Goal: Find specific page/section: Find specific page/section

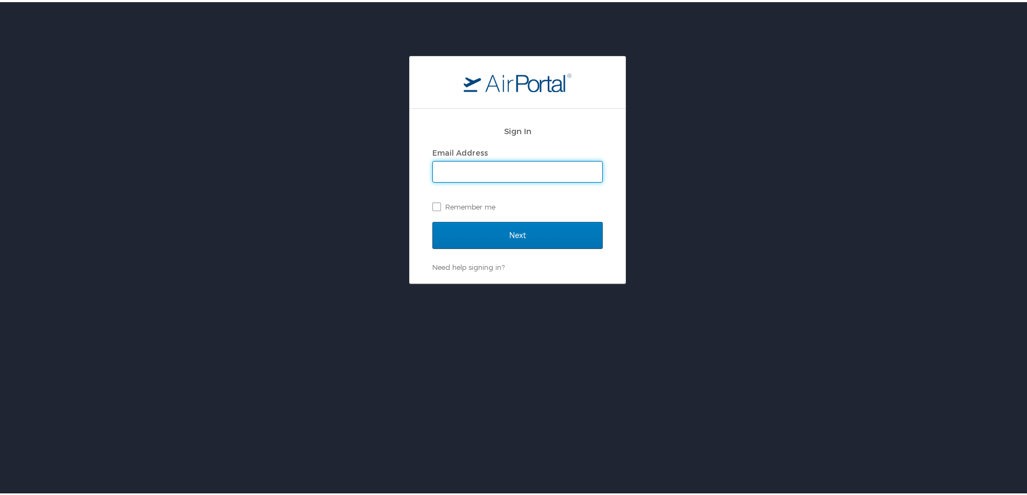
type input "sherina.bowens@cbtravel.com"
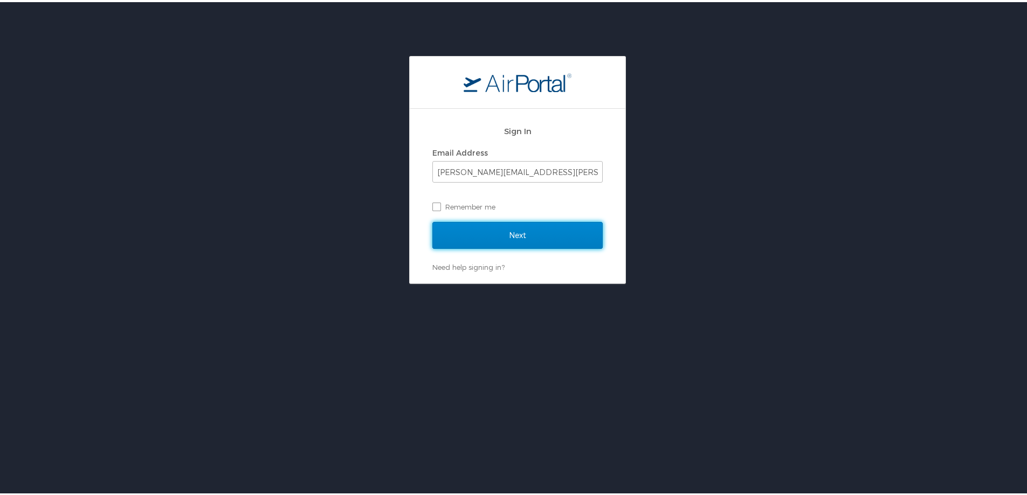
click at [491, 235] on input "Next" at bounding box center [517, 233] width 170 height 27
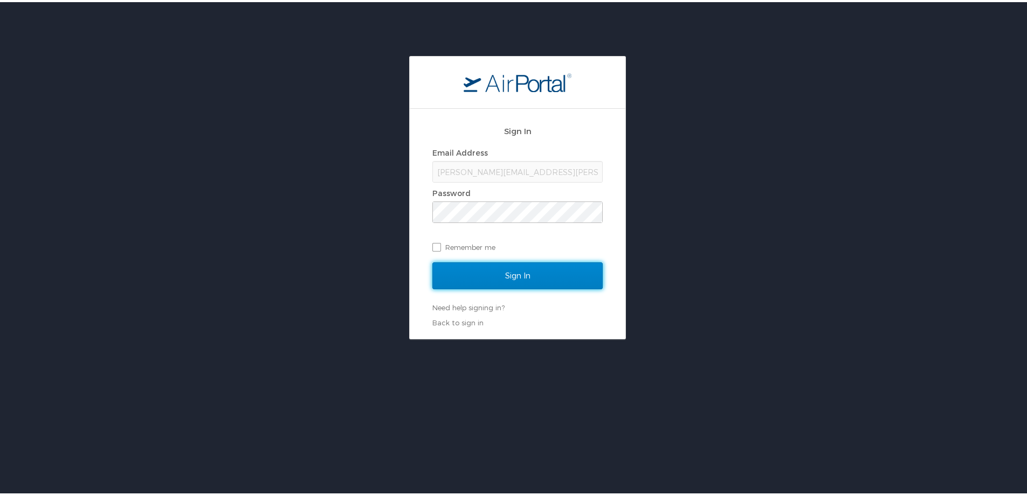
click at [513, 271] on input "Sign In" at bounding box center [517, 273] width 170 height 27
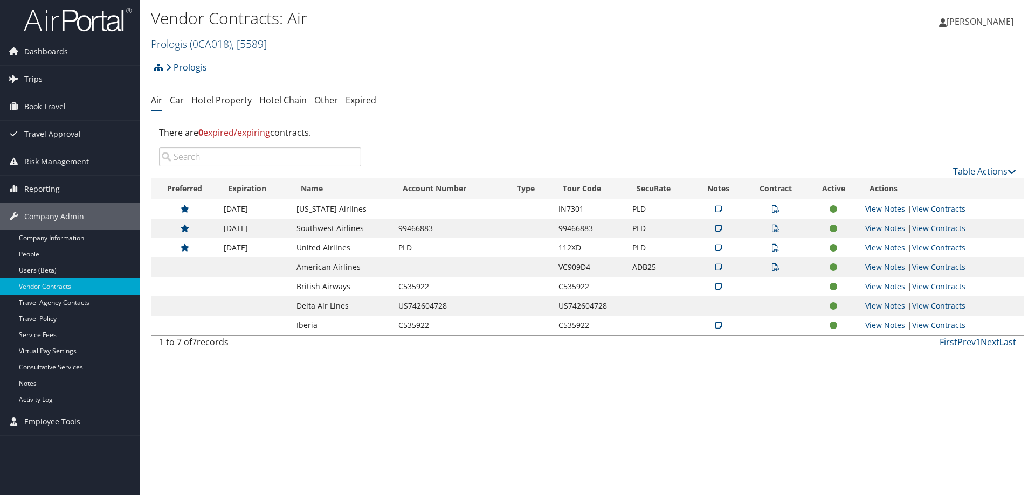
click at [218, 45] on span "( 0CA018 )" at bounding box center [211, 44] width 42 height 15
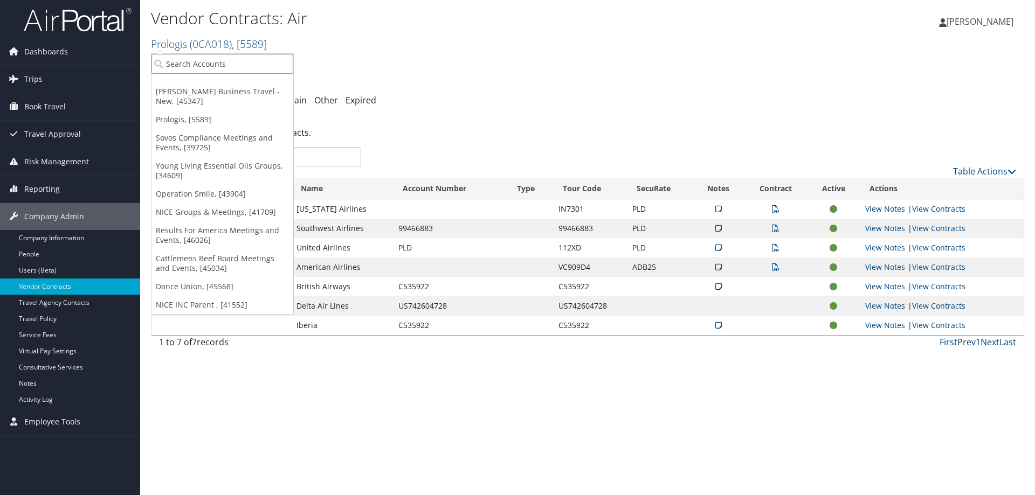
click at [175, 66] on input "search" at bounding box center [222, 64] width 142 height 20
type input "oper"
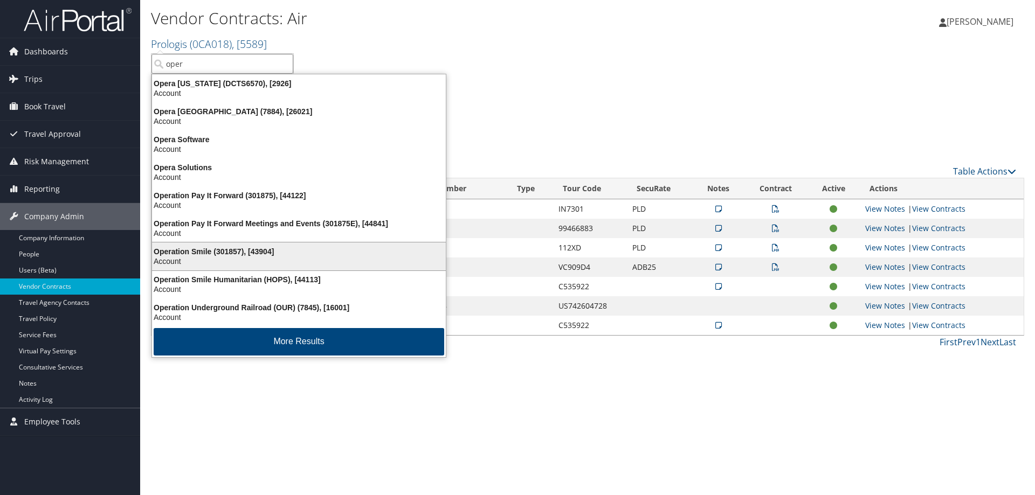
click at [222, 250] on div "Operation Smile (301857), [43904]" at bounding box center [299, 252] width 307 height 10
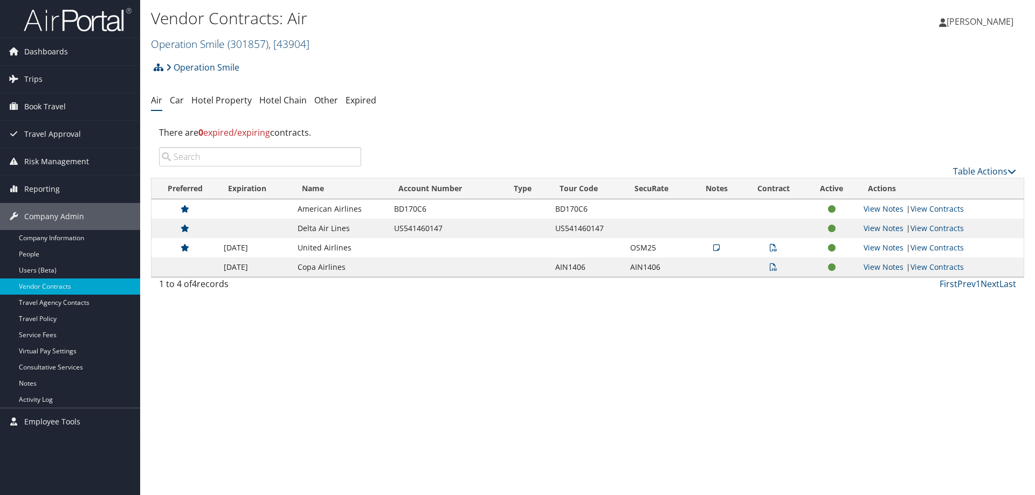
click at [301, 44] on span ", [ 43904 ]" at bounding box center [288, 44] width 41 height 15
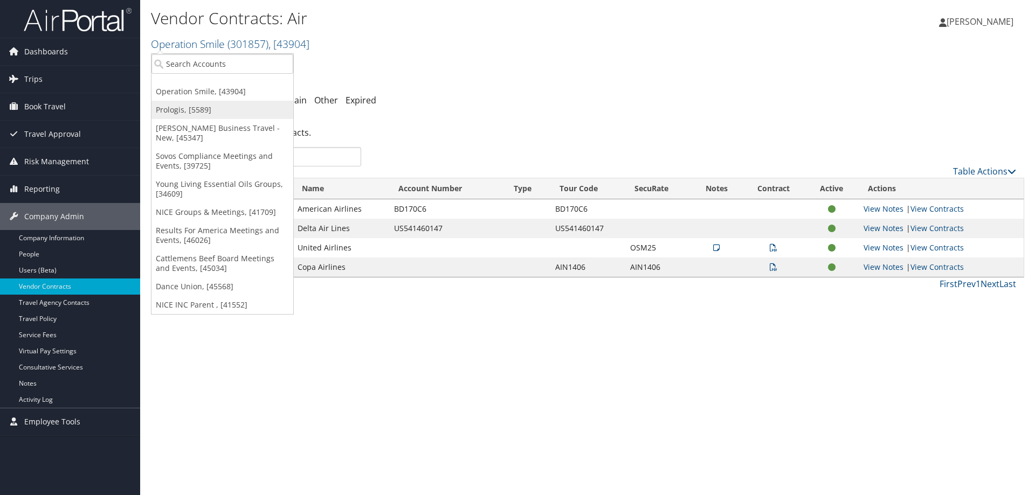
click at [182, 108] on link "Prologis, [5589]" at bounding box center [222, 110] width 142 height 18
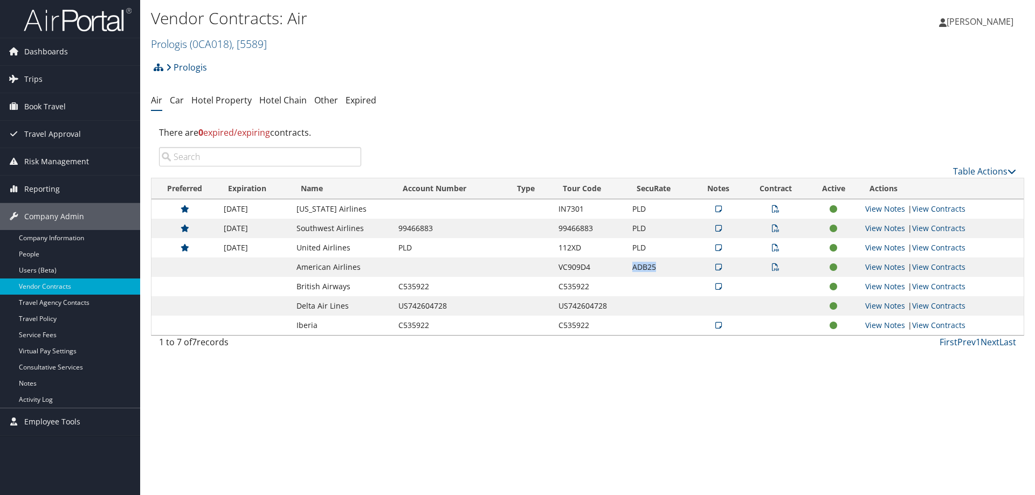
drag, startPoint x: 632, startPoint y: 269, endPoint x: 661, endPoint y: 268, distance: 29.1
click at [661, 268] on td "ADB25" at bounding box center [660, 267] width 66 height 19
copy td "ADB25"
